Goal: Navigation & Orientation: Find specific page/section

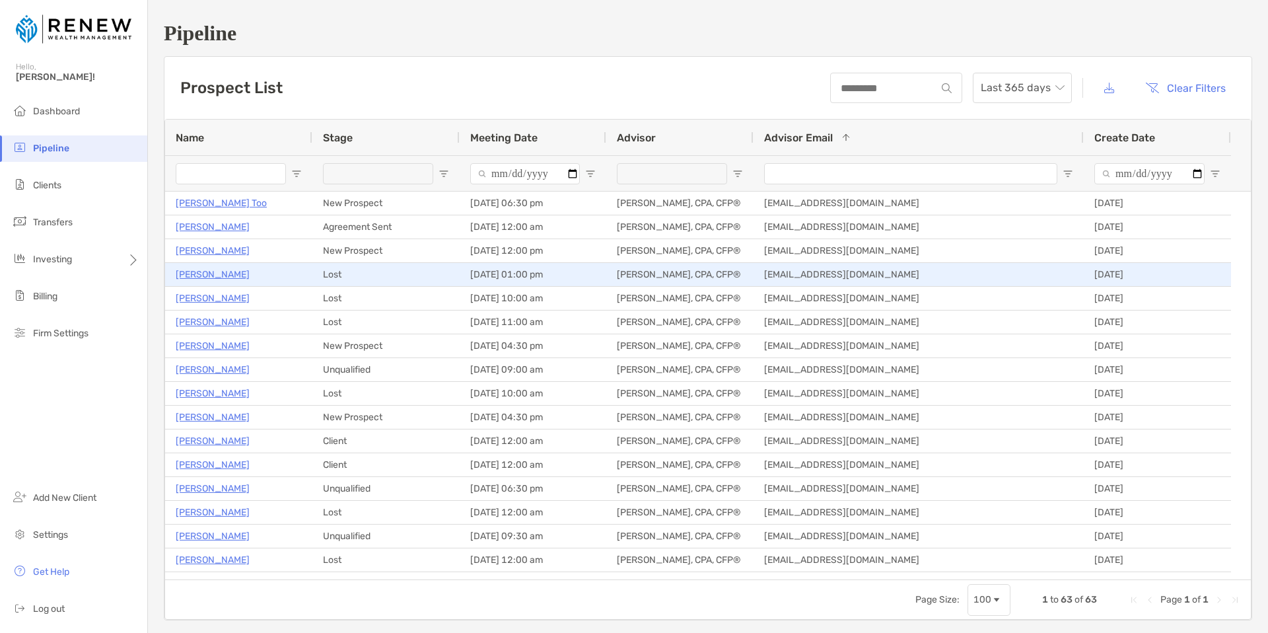
click at [215, 272] on p "[PERSON_NAME]" at bounding box center [213, 274] width 74 height 17
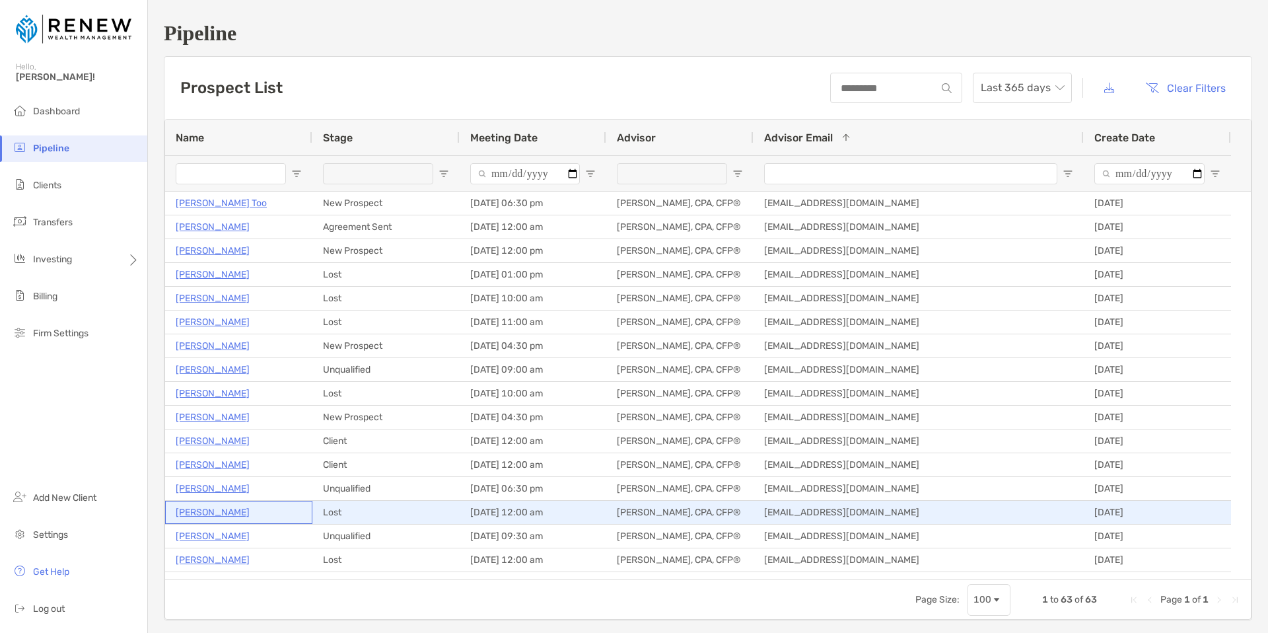
click at [207, 510] on p "John Sturtz" at bounding box center [213, 512] width 74 height 17
